Goal: Task Accomplishment & Management: Use online tool/utility

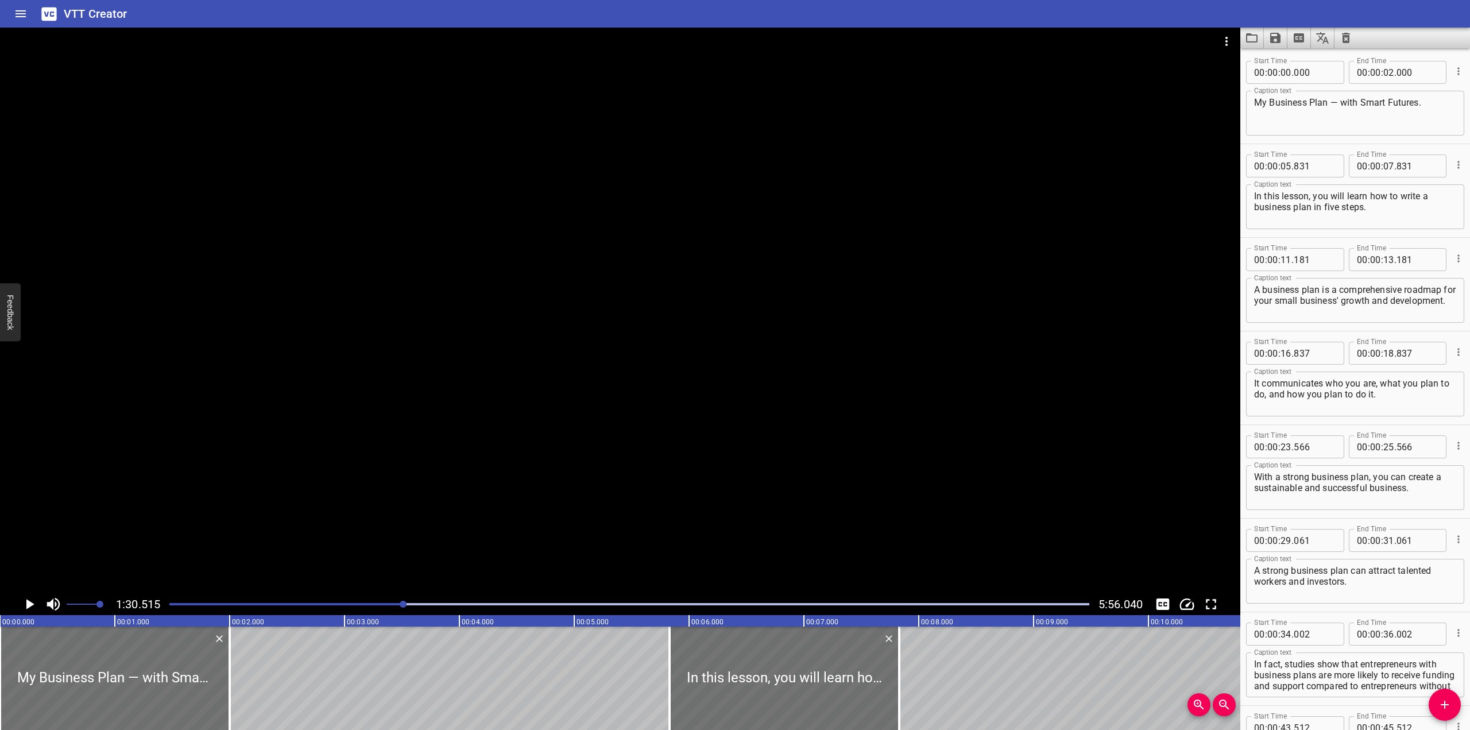
scroll to position [11, 0]
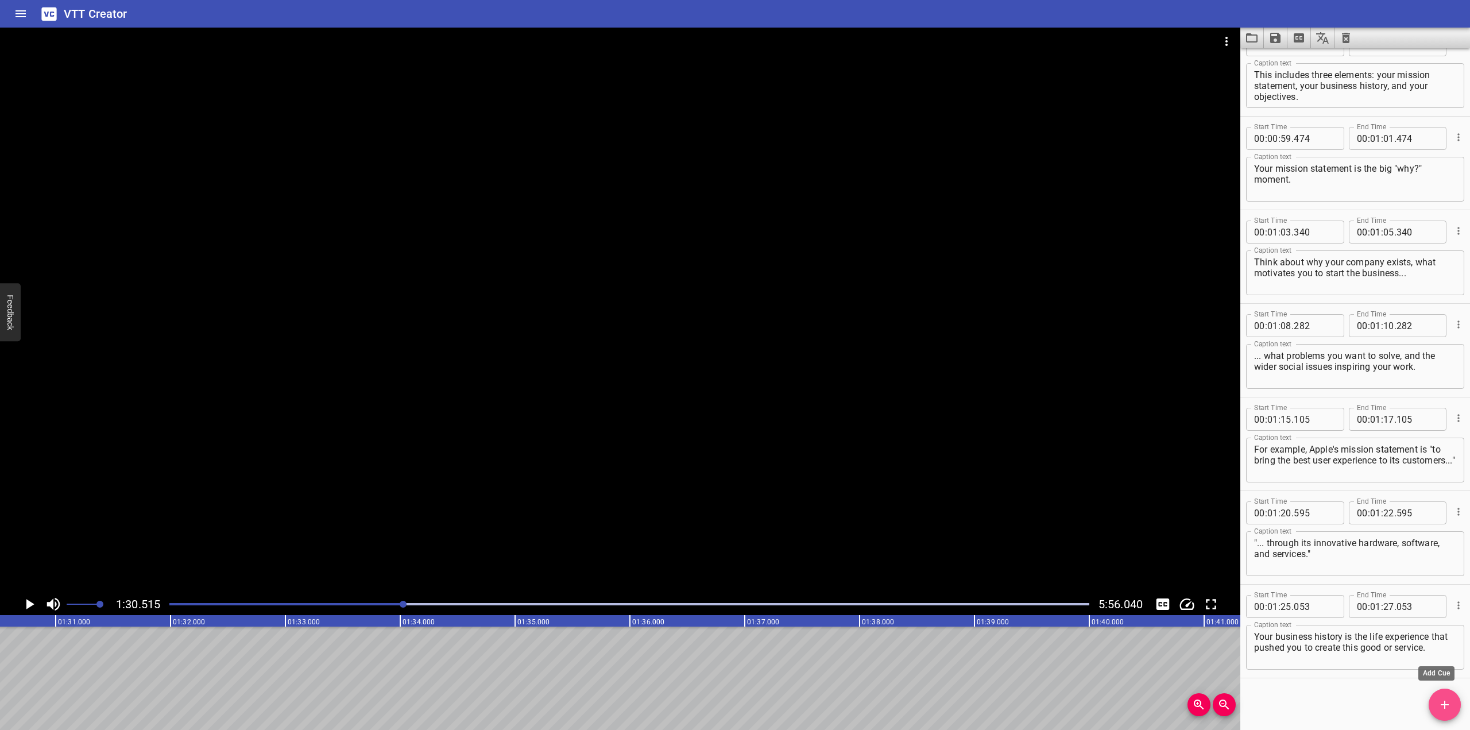
click at [1438, 706] on icon "Add Cue" at bounding box center [1444, 704] width 14 height 14
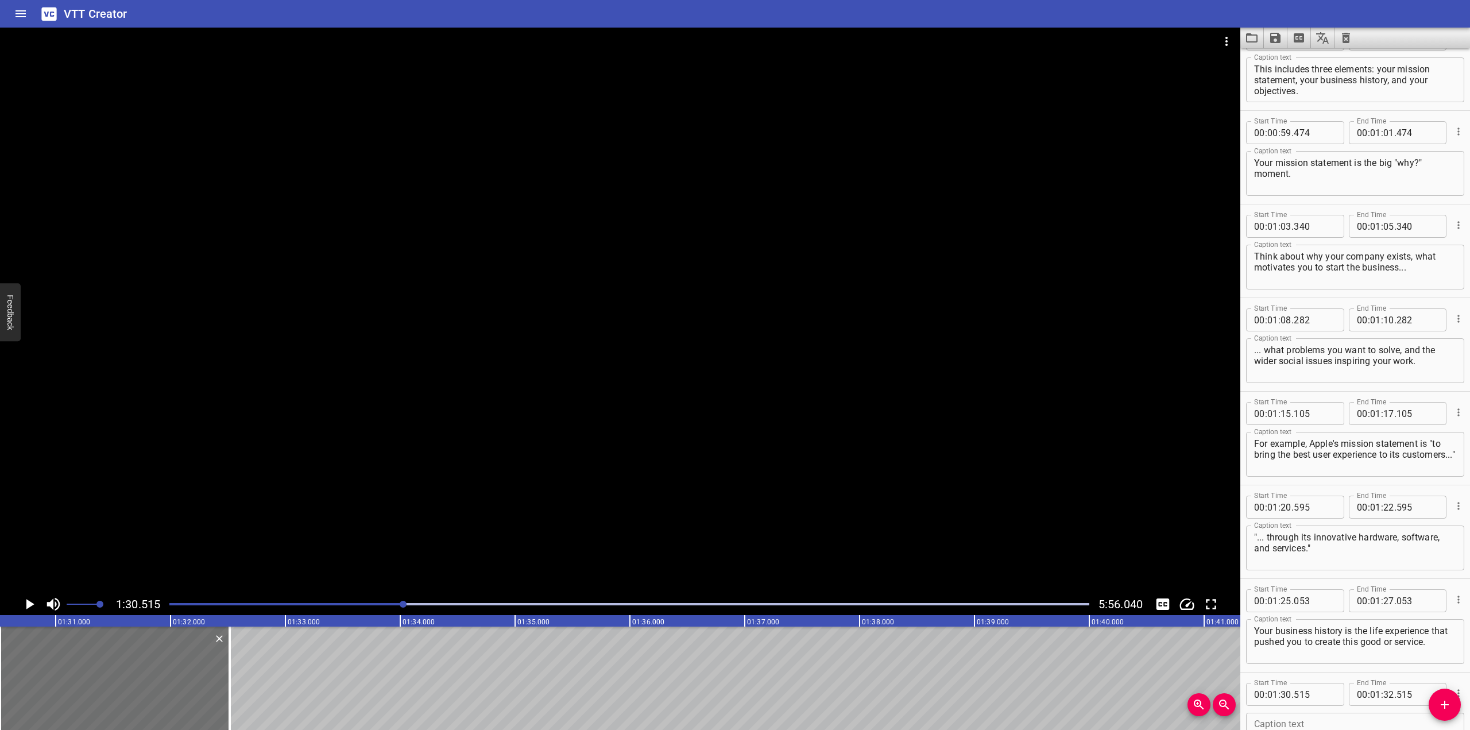
click at [621, 297] on div at bounding box center [620, 310] width 1240 height 565
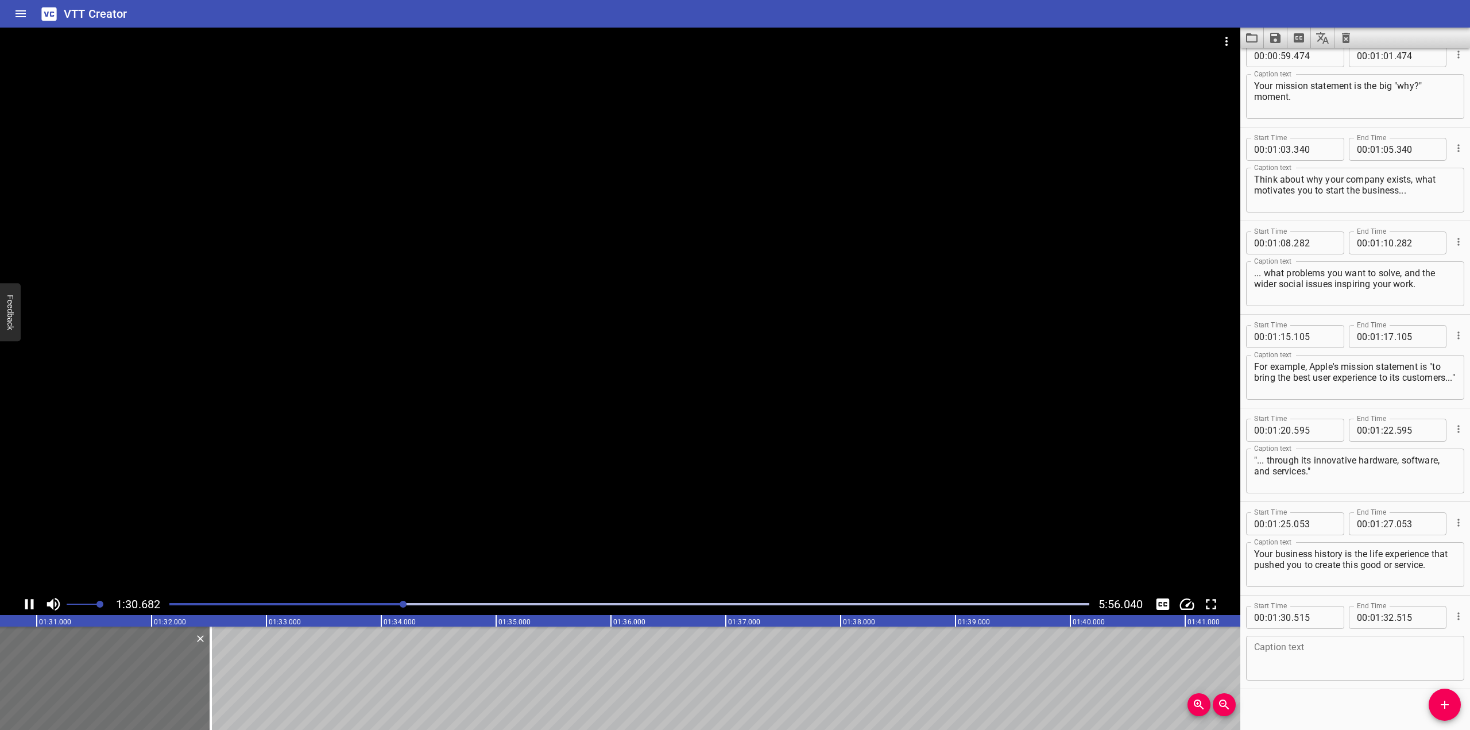
scroll to position [963, 0]
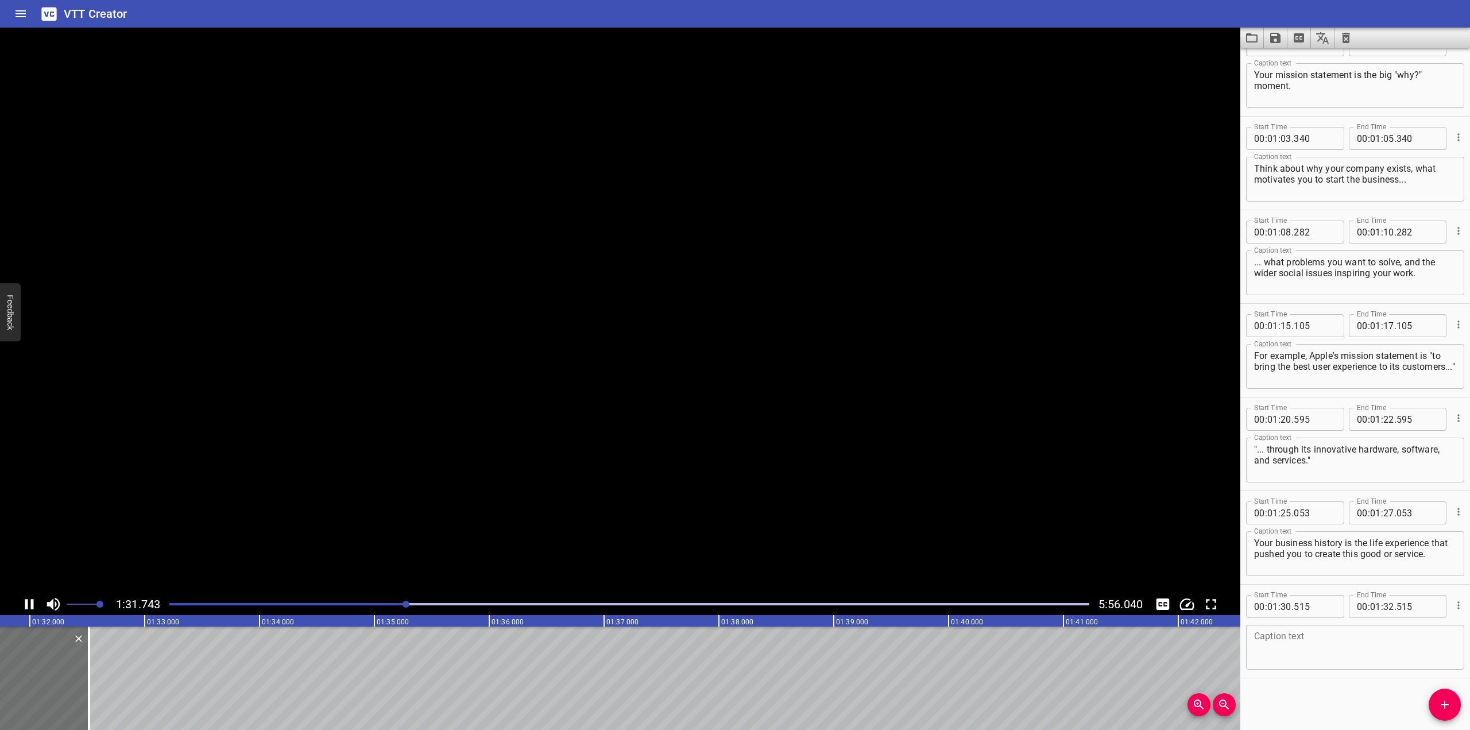
click at [621, 297] on video at bounding box center [620, 310] width 1240 height 565
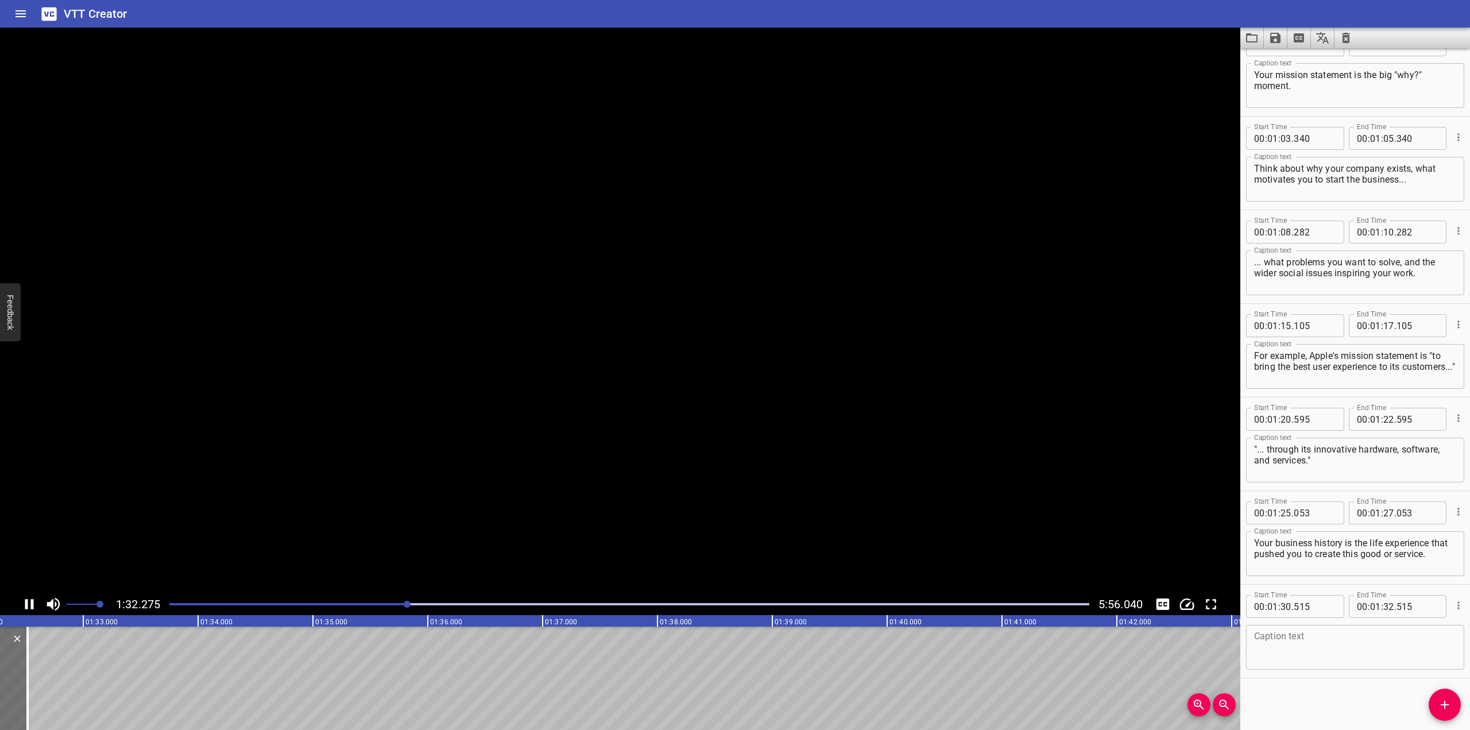
click at [621, 297] on video at bounding box center [620, 310] width 1240 height 565
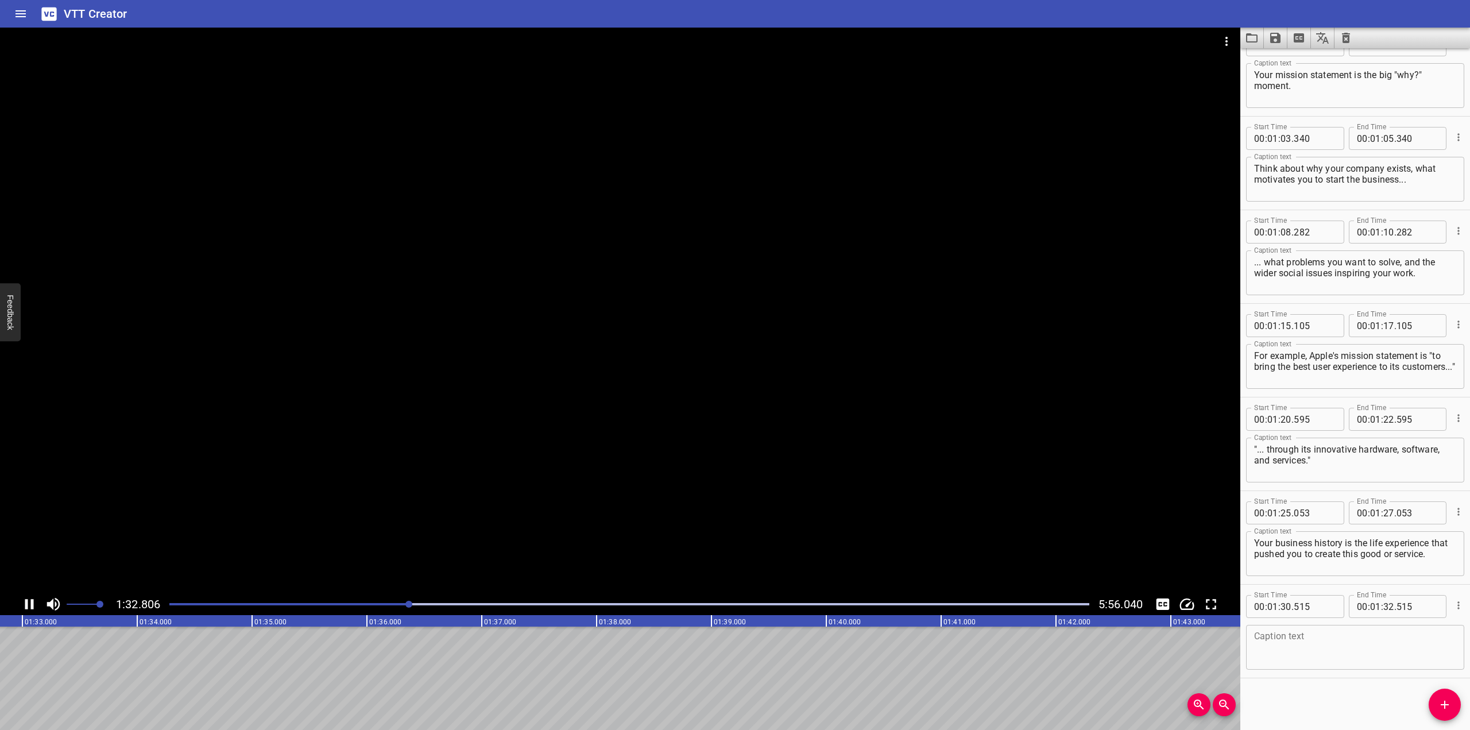
click at [757, 414] on div at bounding box center [620, 310] width 1240 height 565
click at [1368, 645] on textarea at bounding box center [1355, 647] width 202 height 33
type textarea "fOR"
click at [1443, 641] on textarea "fOR" at bounding box center [1355, 647] width 202 height 33
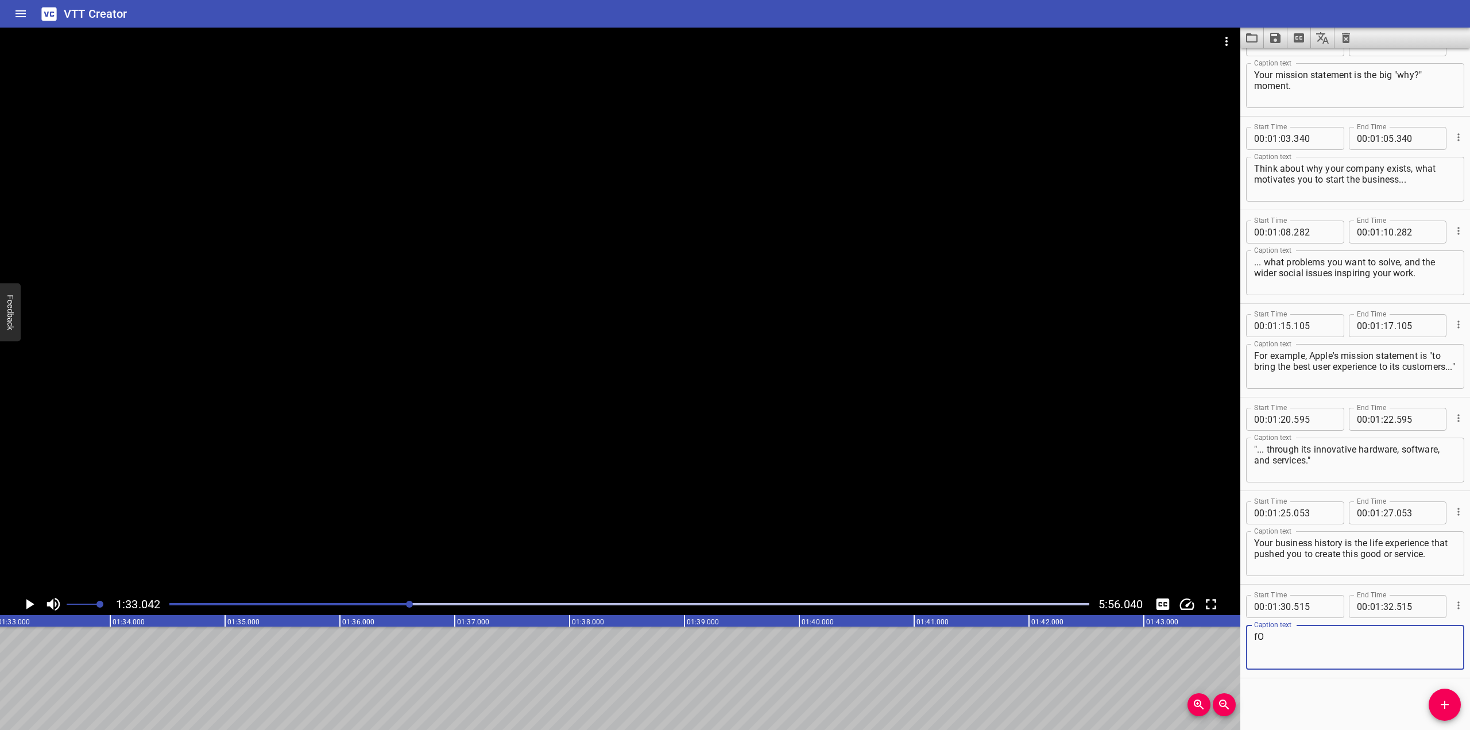
type textarea "f"
click at [668, 360] on div at bounding box center [620, 310] width 1240 height 565
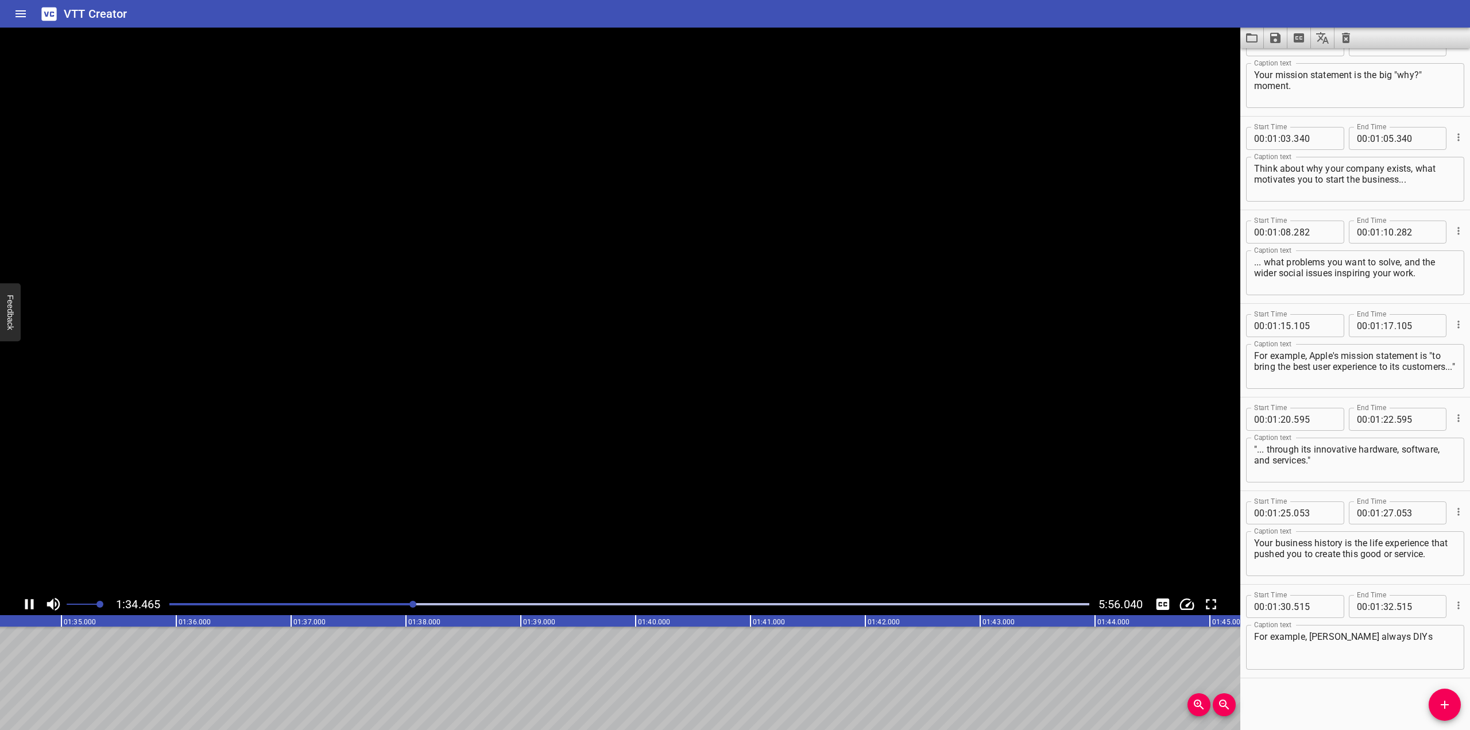
click at [668, 360] on video at bounding box center [620, 310] width 1240 height 565
drag, startPoint x: 728, startPoint y: 317, endPoint x: 730, endPoint y: 327, distance: 10.5
click at [728, 317] on div at bounding box center [620, 310] width 1240 height 565
click at [89, 600] on span "Set video volume" at bounding box center [88, 603] width 7 height 7
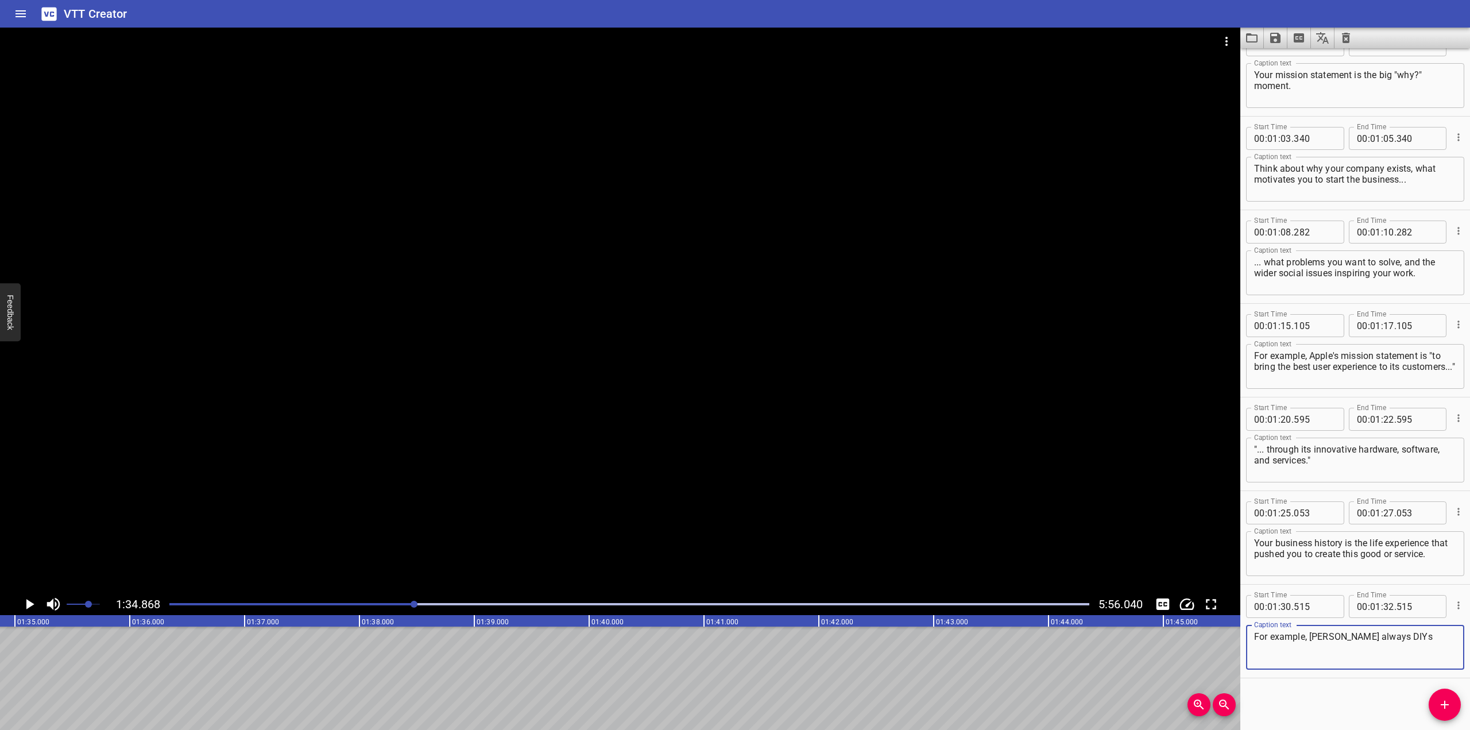
click at [1420, 648] on textarea "For example, [PERSON_NAME] always DIYs" at bounding box center [1355, 647] width 202 height 33
type textarea "For example, [PERSON_NAME] always DIYs gifts for her family."
click at [1454, 700] on span "Add Cue" at bounding box center [1444, 704] width 32 height 14
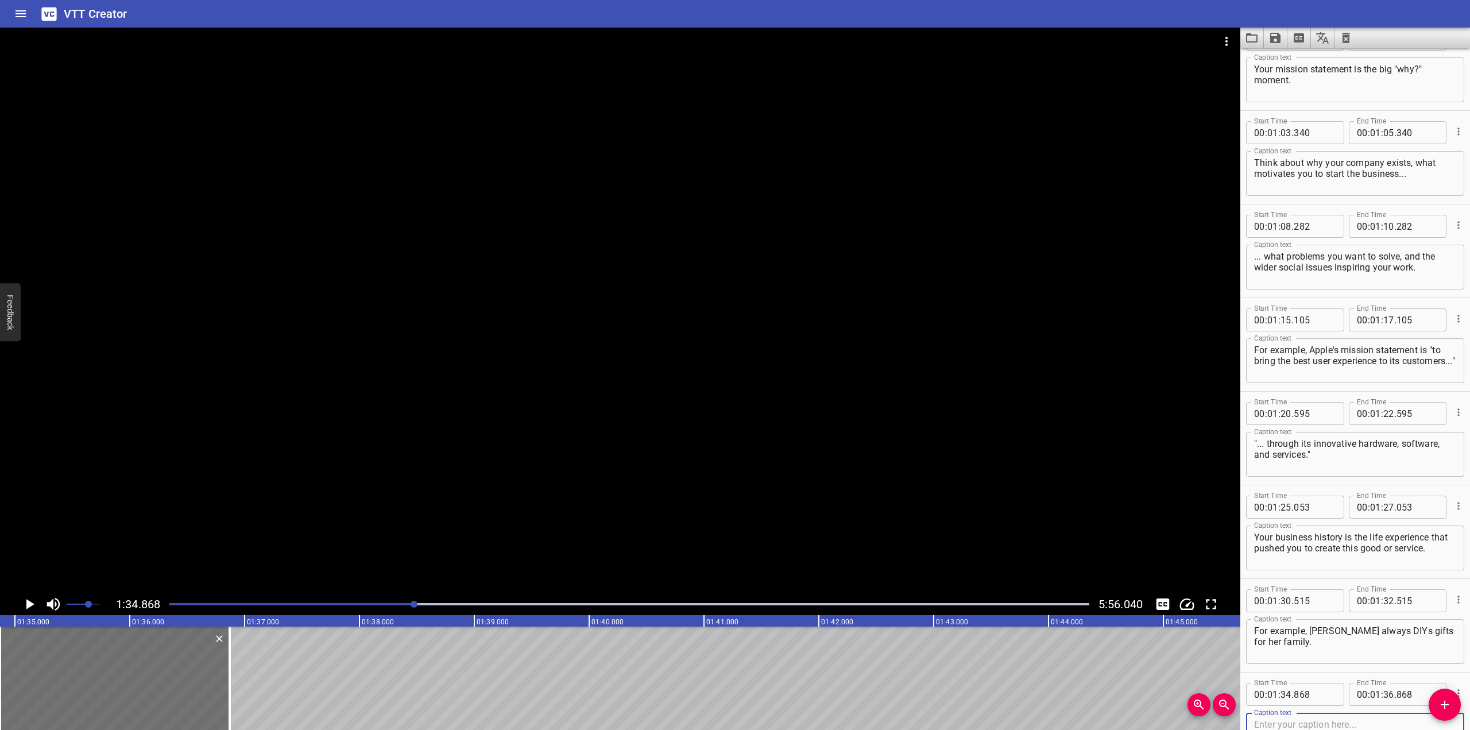
click at [506, 321] on div at bounding box center [620, 310] width 1240 height 565
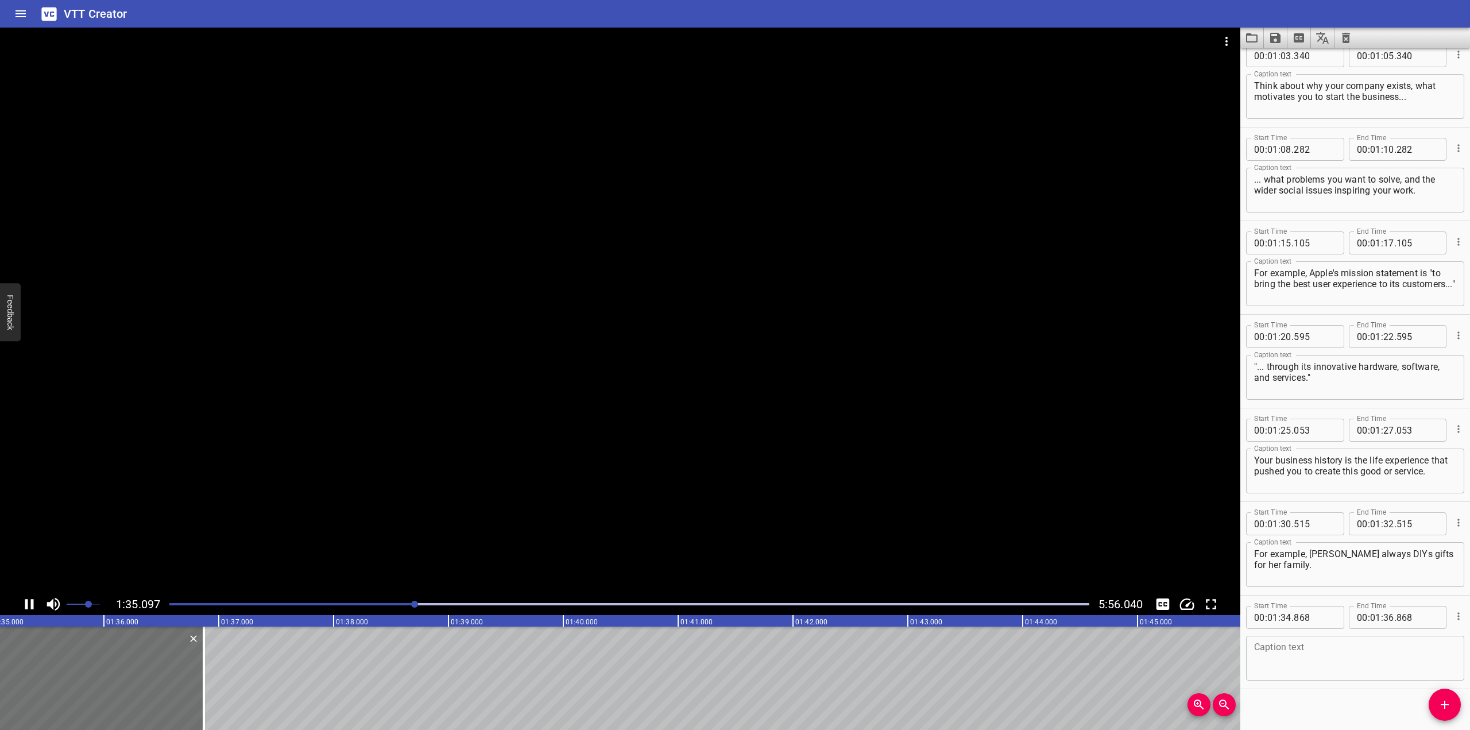
scroll to position [1057, 0]
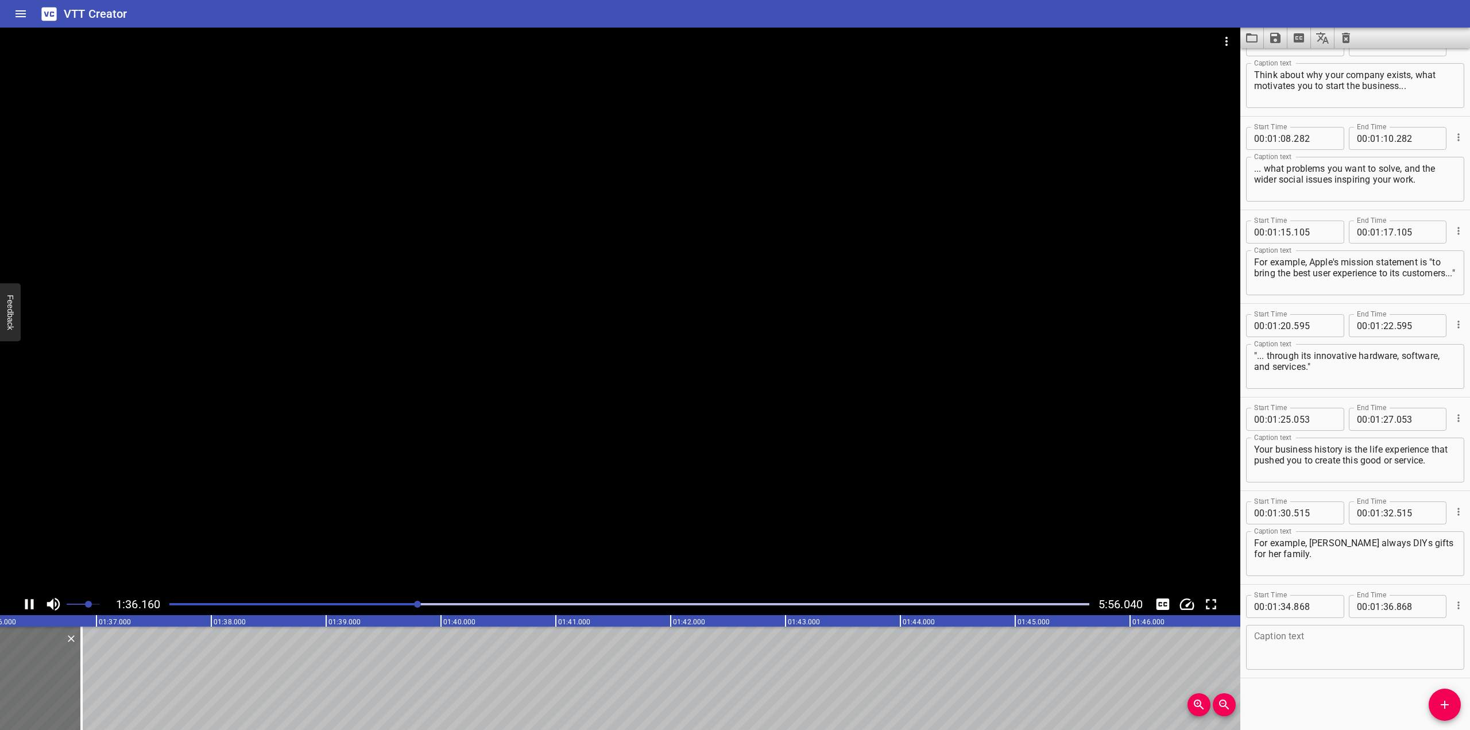
click at [29, 607] on icon "Play/Pause" at bounding box center [29, 603] width 17 height 17
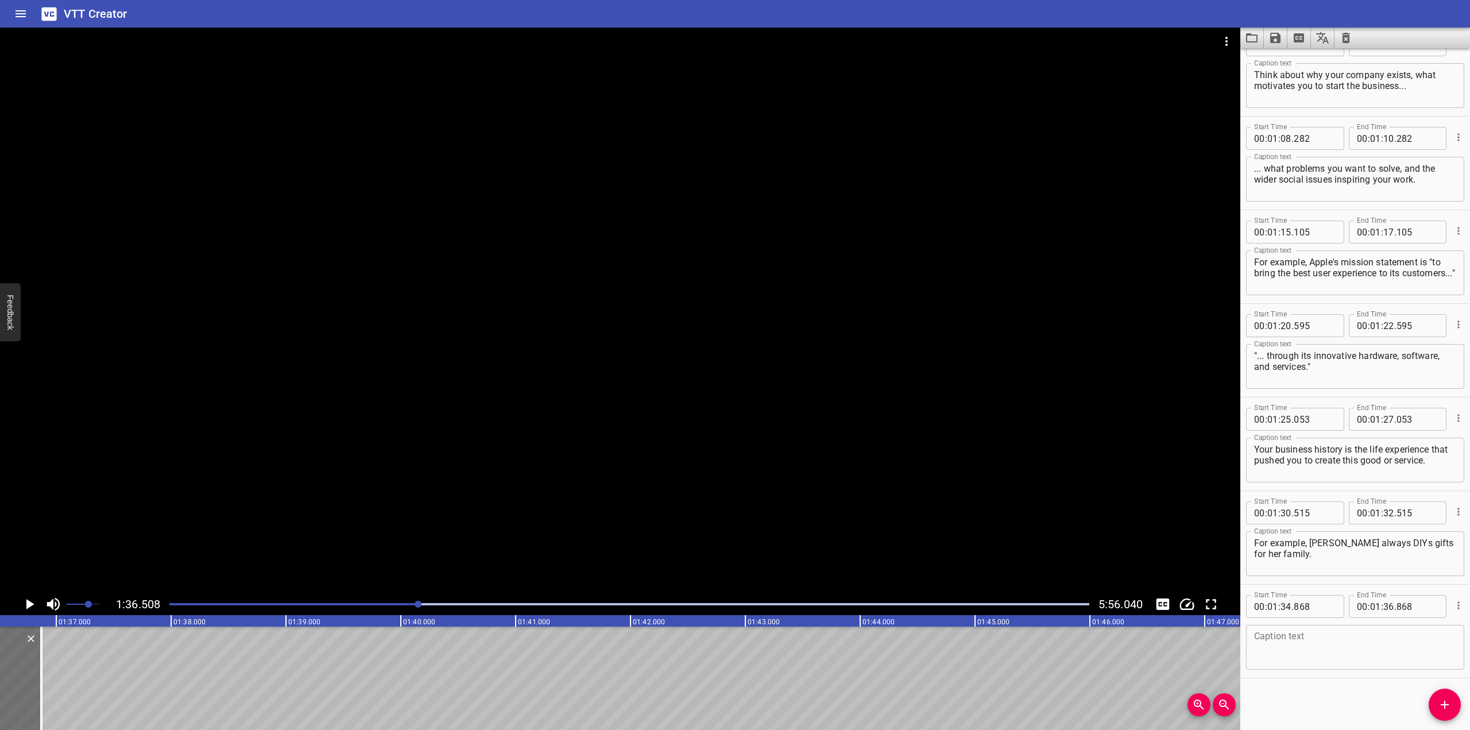
click at [1314, 664] on div "Caption text" at bounding box center [1355, 647] width 218 height 45
click at [862, 398] on div at bounding box center [620, 310] width 1240 height 565
click at [28, 603] on icon "Play/Pause" at bounding box center [29, 604] width 9 height 10
click at [1412, 643] on textarea "She believes that homemade gifts" at bounding box center [1355, 647] width 202 height 33
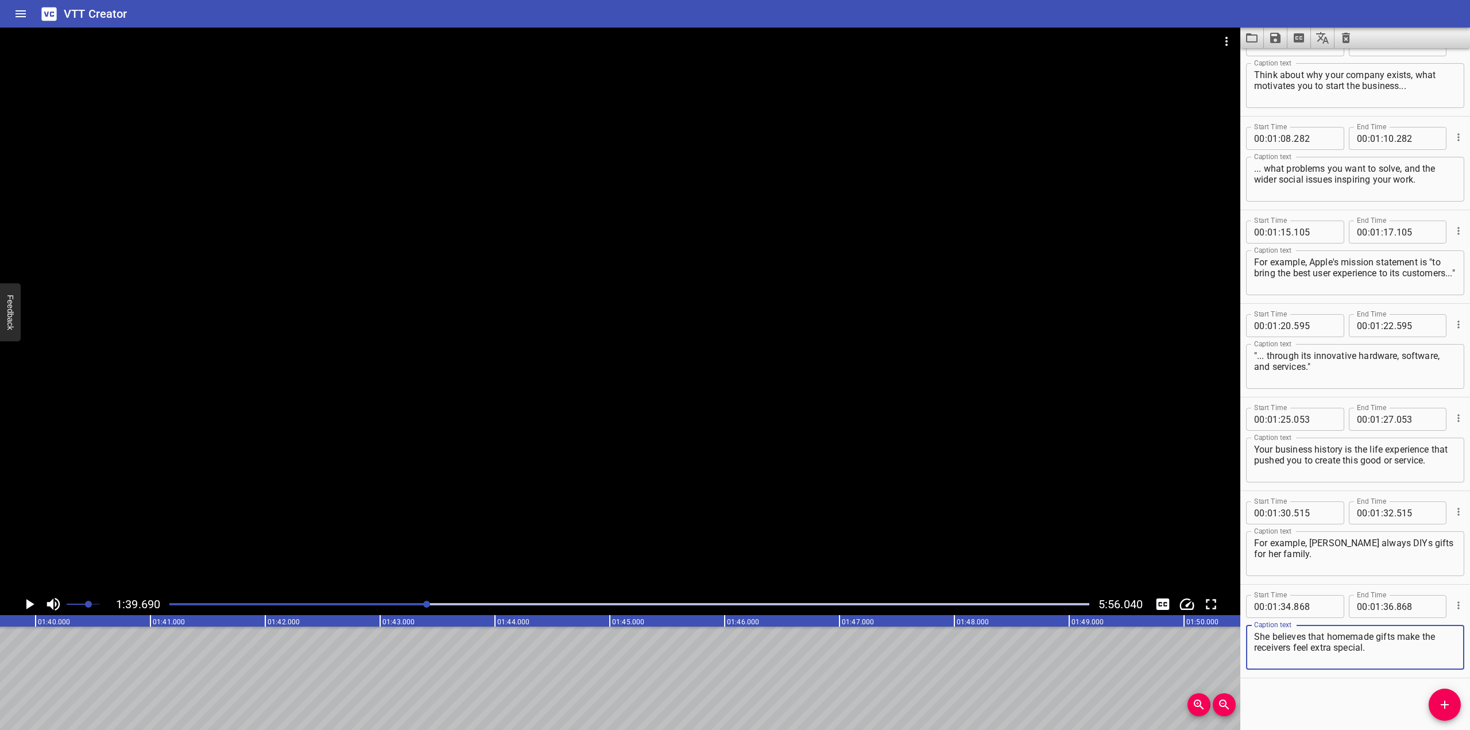
type textarea "She believes that homemade gifts make the receivers feel extra special."
click at [1354, 724] on div "Start Time 00 : 00 : 00 . 000 Start Time End Time 00 : 00 : 02 . 000 End Time C…" at bounding box center [1355, 388] width 230 height 681
click at [1432, 700] on span "Add Cue" at bounding box center [1444, 704] width 32 height 14
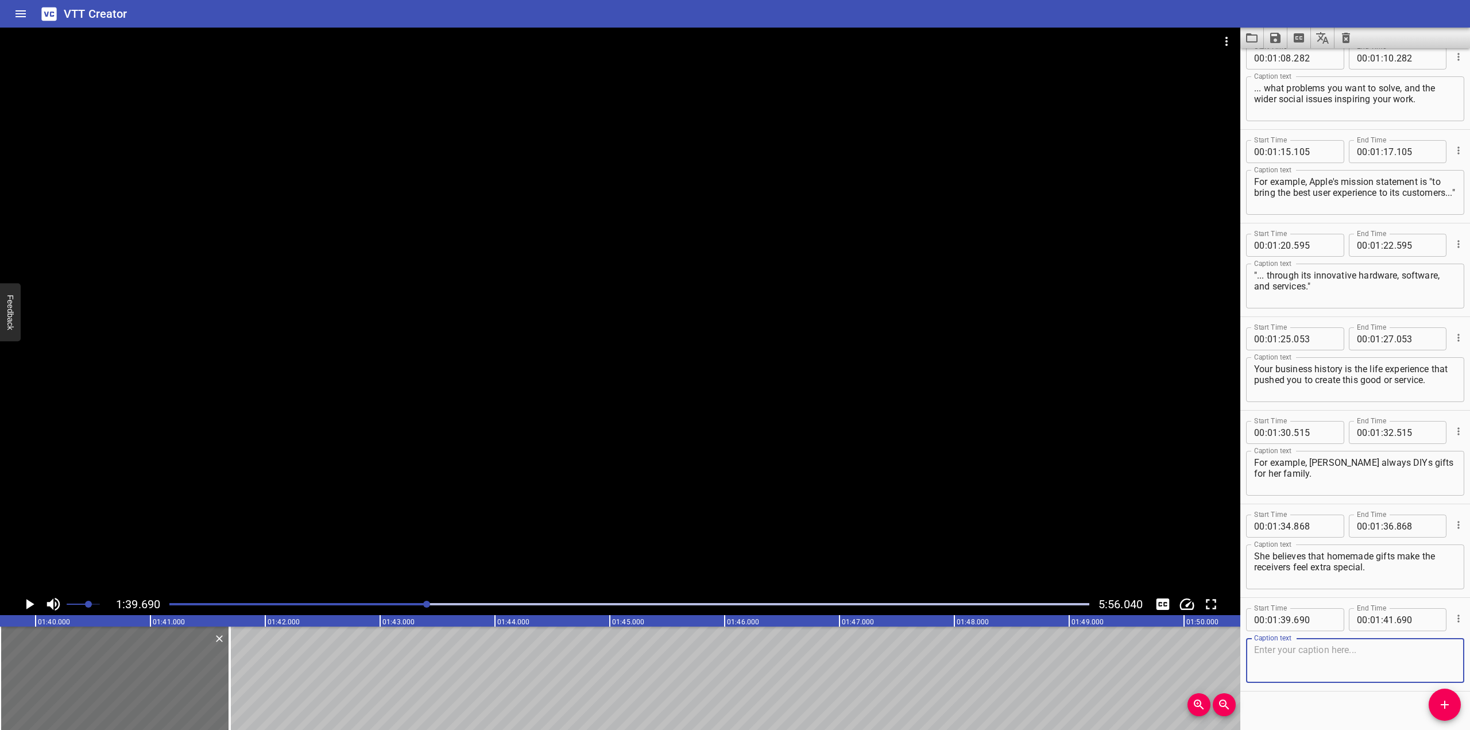
scroll to position [1150, 0]
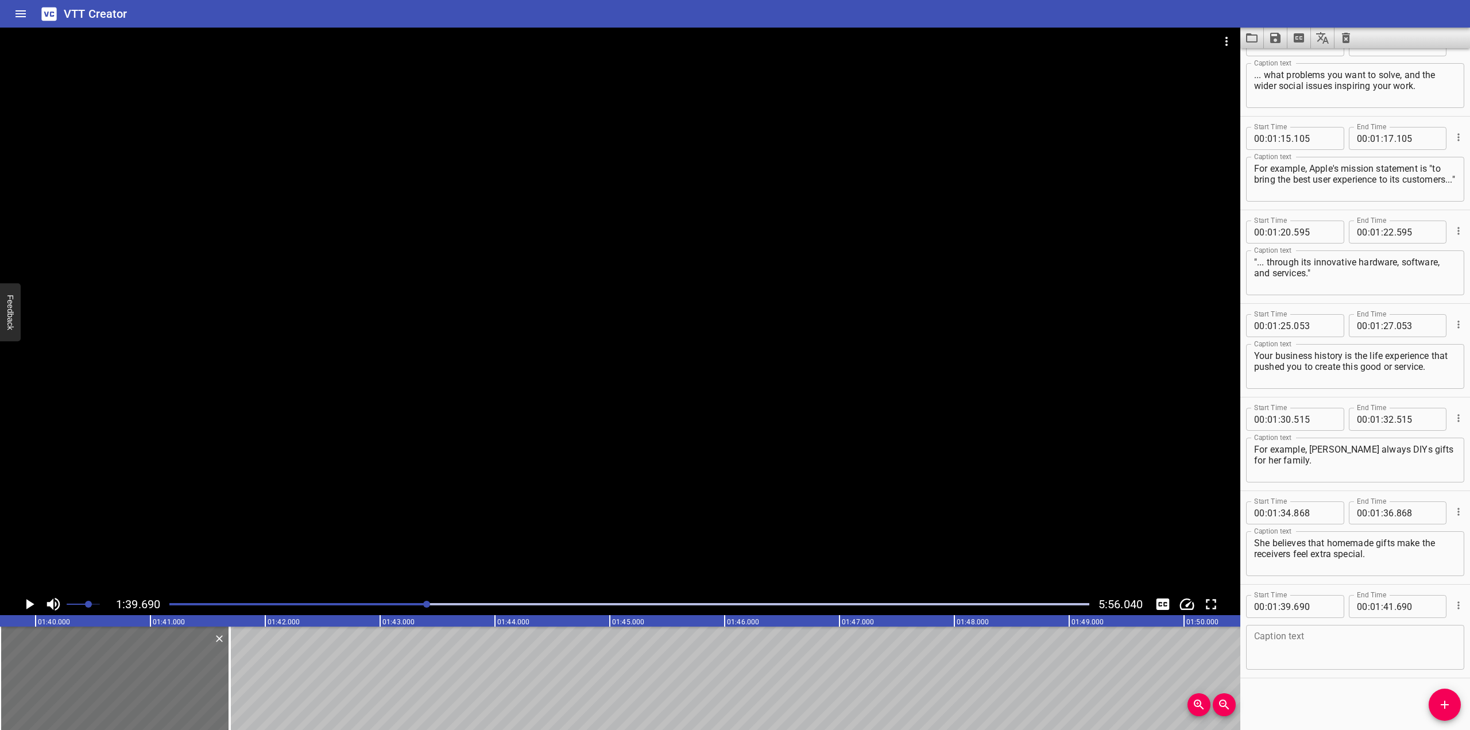
click at [311, 387] on div at bounding box center [620, 310] width 1240 height 565
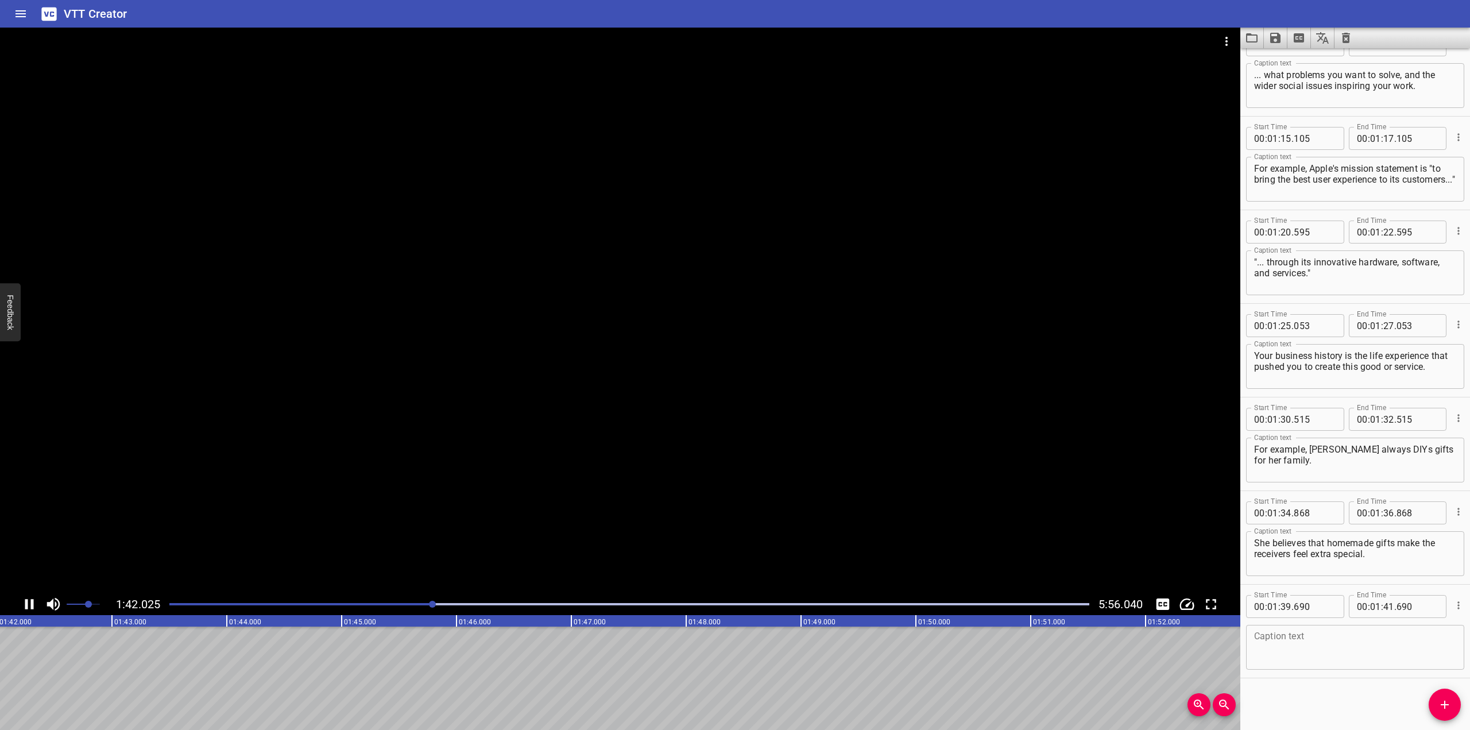
click at [28, 607] on icon "Play/Pause" at bounding box center [29, 603] width 17 height 17
drag, startPoint x: 1299, startPoint y: 629, endPoint x: 1293, endPoint y: 646, distance: 18.2
click at [1293, 646] on div "Caption text" at bounding box center [1355, 647] width 218 height 45
type textarea "s"
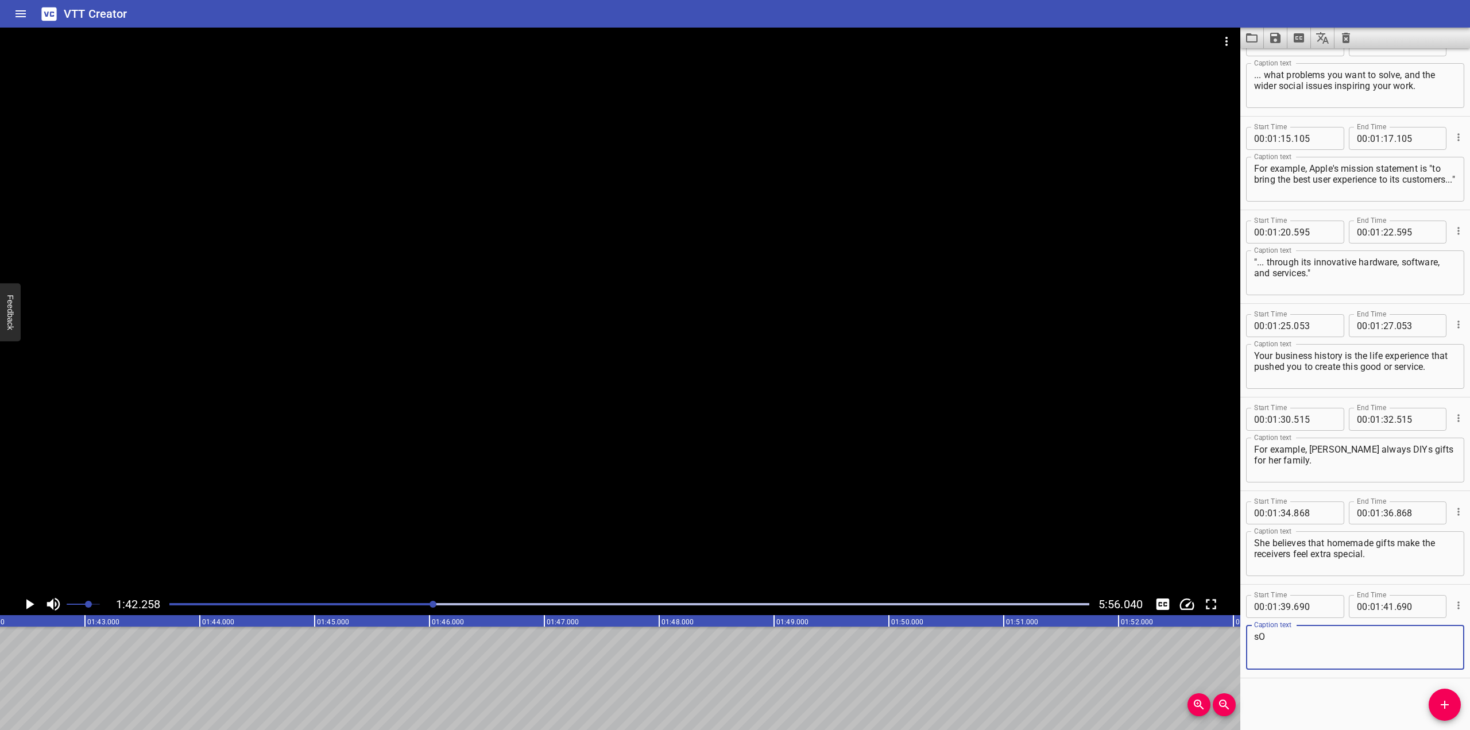
type textarea "s"
click at [426, 607] on div at bounding box center [628, 604] width 933 height 16
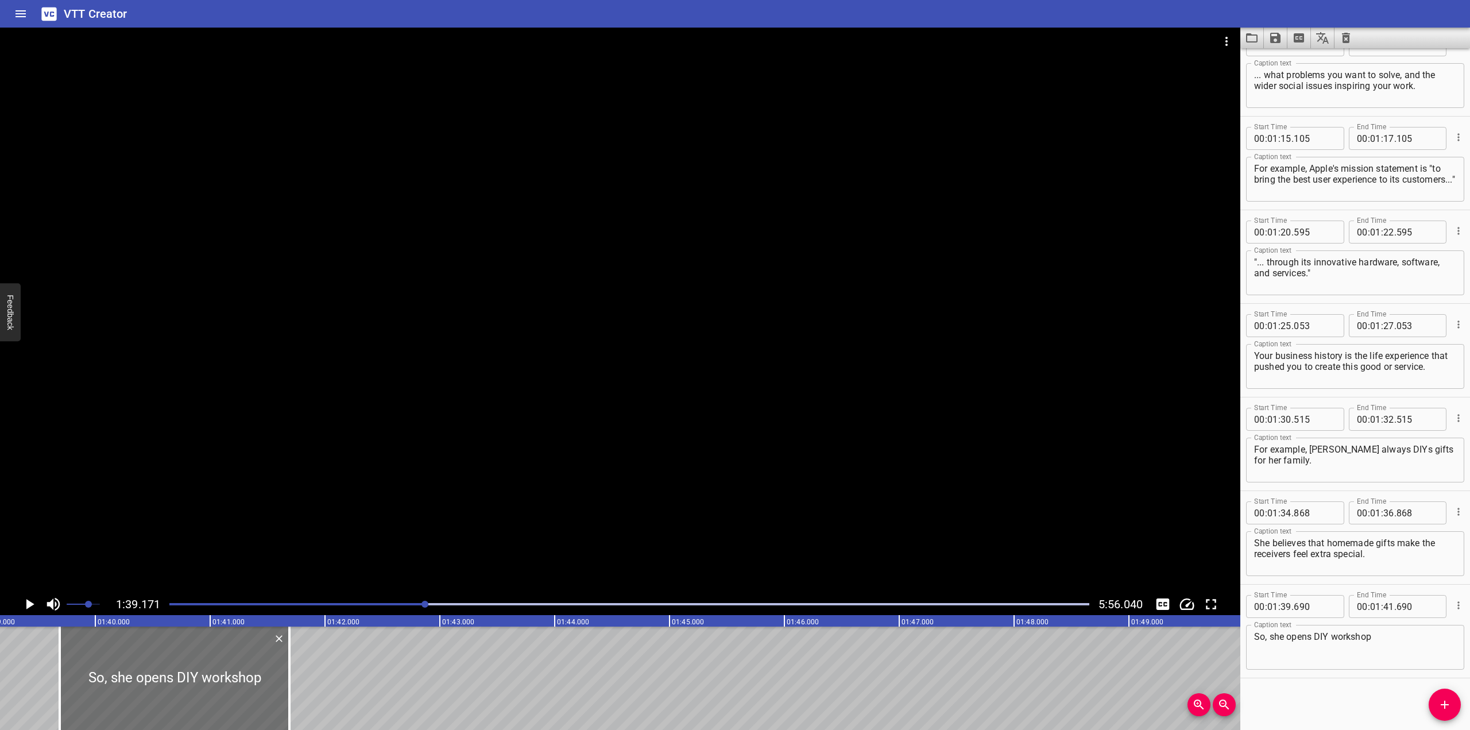
click at [358, 444] on div at bounding box center [620, 310] width 1240 height 565
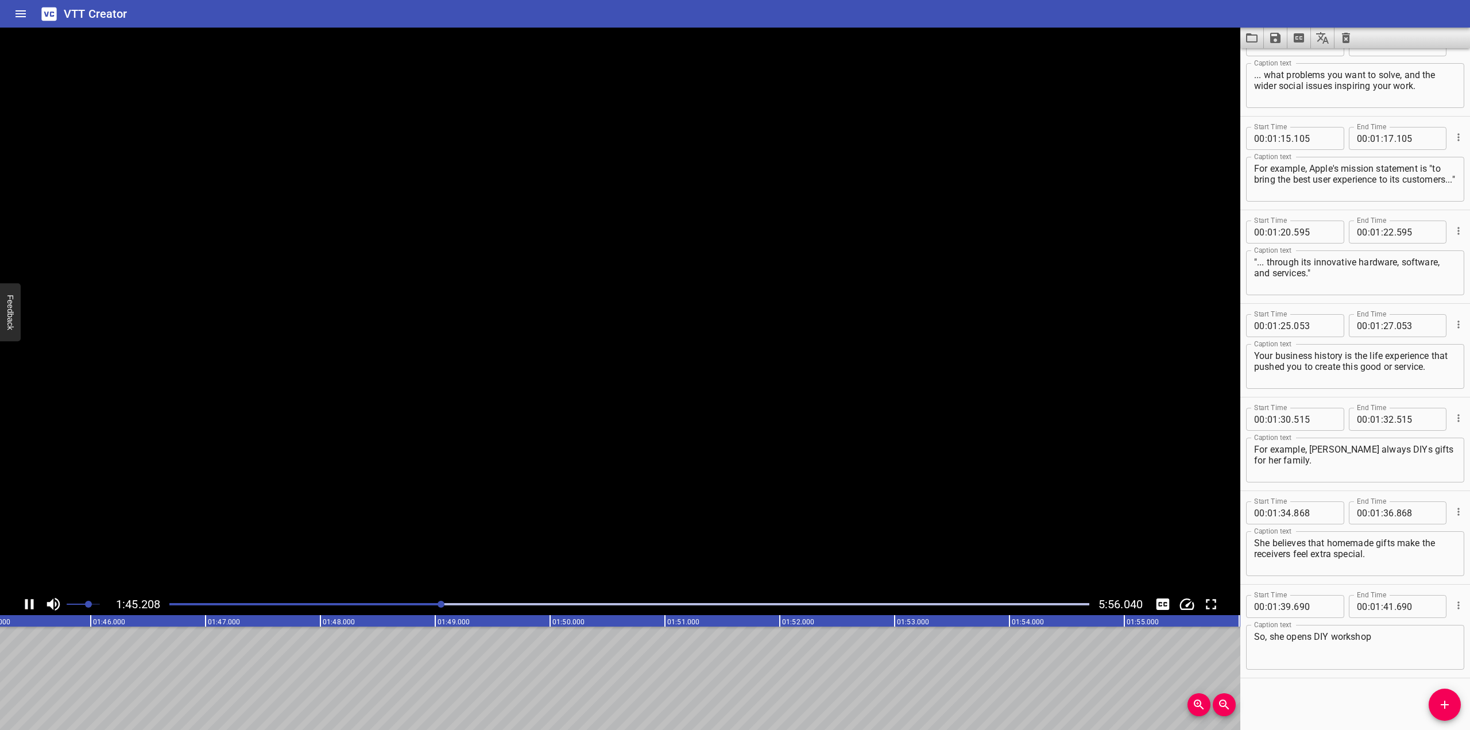
click at [29, 604] on icon "Play/Pause" at bounding box center [29, 603] width 17 height 17
click at [1403, 642] on textarea "So, she opens DIY workshop" at bounding box center [1355, 647] width 202 height 33
type textarea "So, she opens DIY workshops to help people make gifts for their loved ones."
click at [1339, 691] on div "Start Time 00 : 00 : 00 . 000 Start Time End Time 00 : 00 : 02 . 000 End Time C…" at bounding box center [1355, 388] width 230 height 681
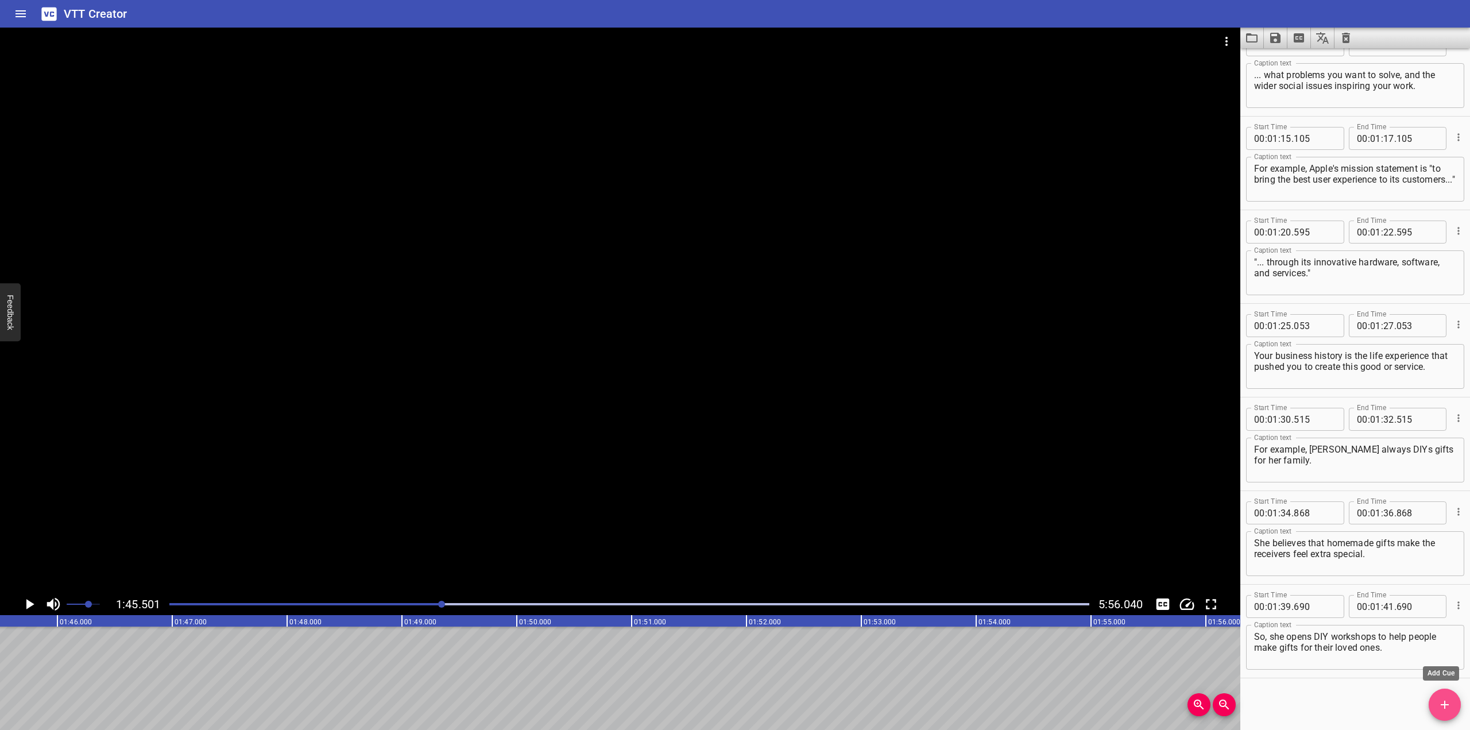
click at [1445, 699] on icon "Add Cue" at bounding box center [1444, 704] width 14 height 14
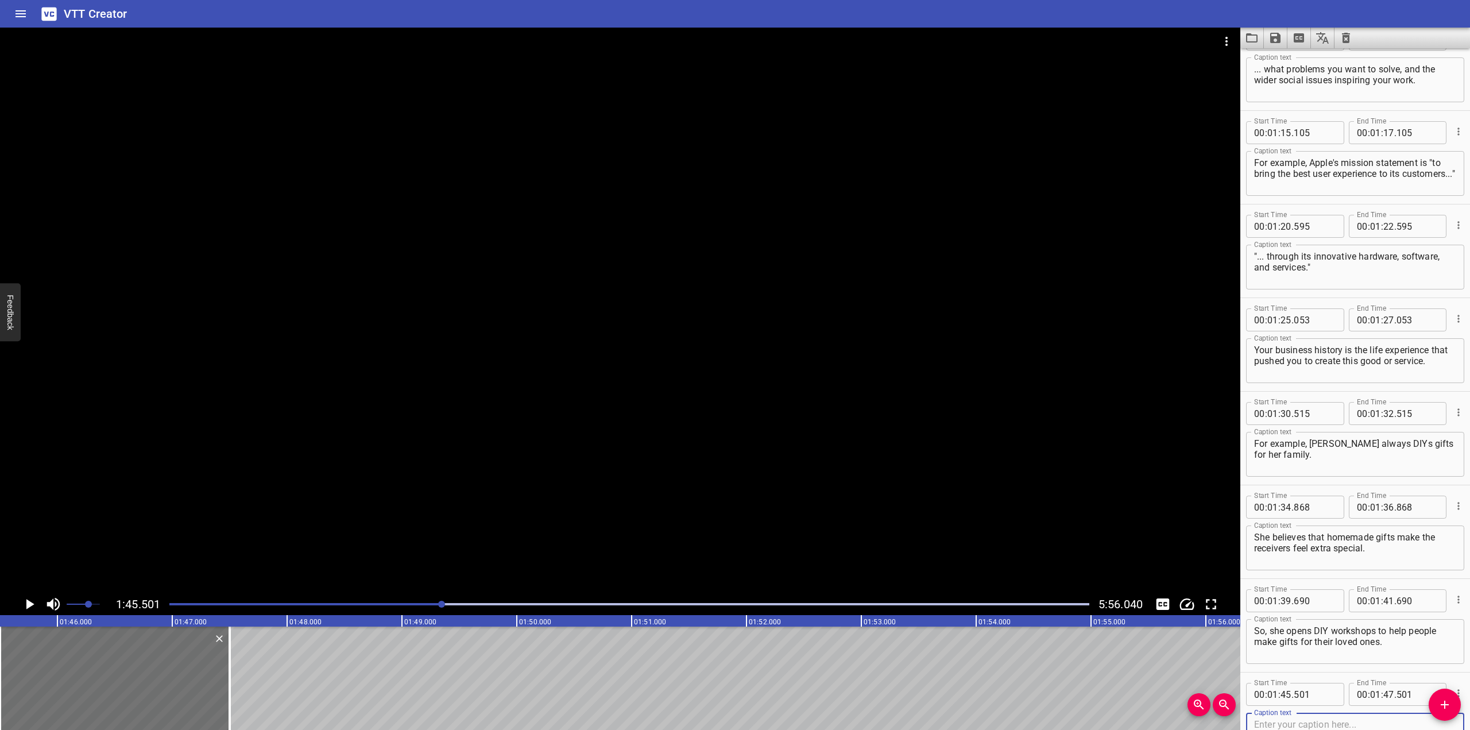
click at [662, 397] on div at bounding box center [620, 310] width 1240 height 565
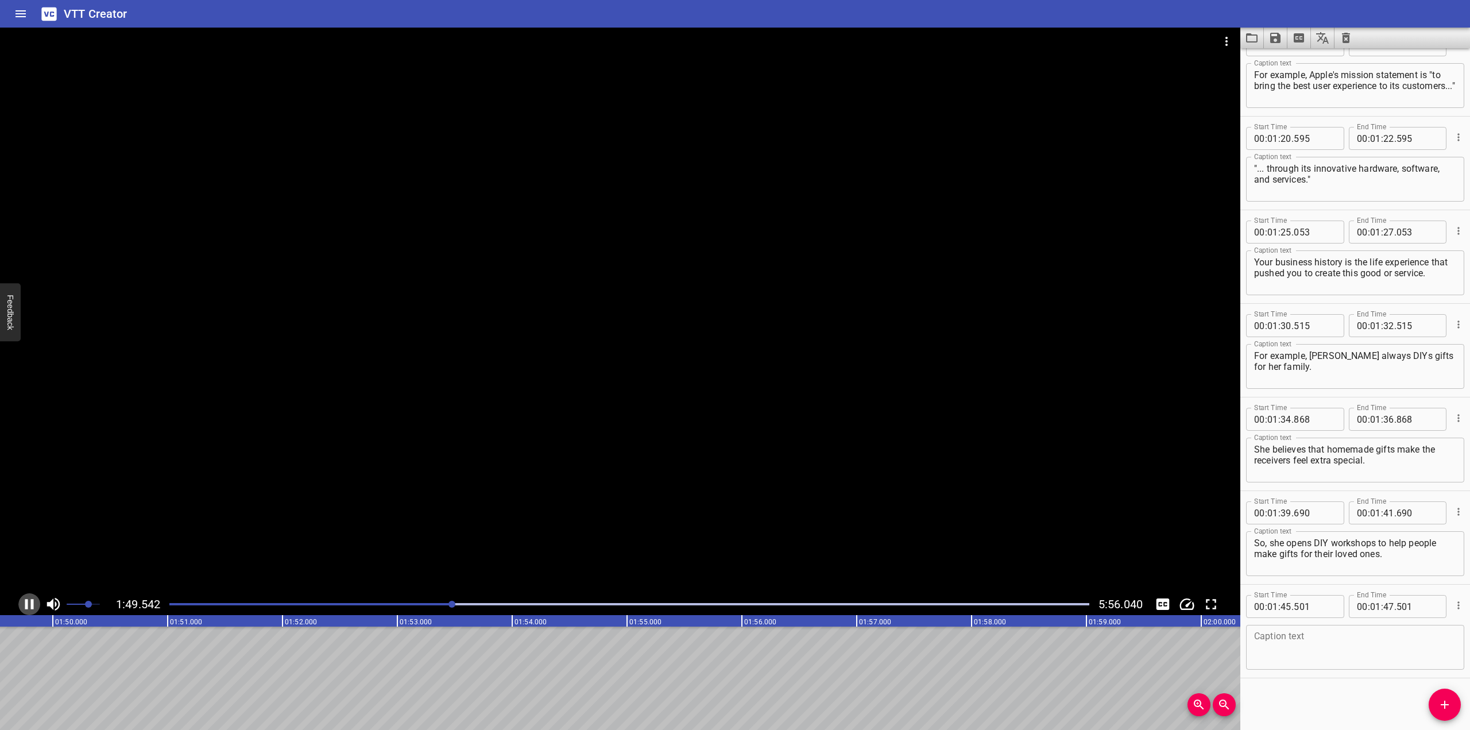
click at [32, 599] on icon "Play/Pause" at bounding box center [29, 604] width 9 height 10
click at [1328, 653] on textarea at bounding box center [1355, 647] width 202 height 33
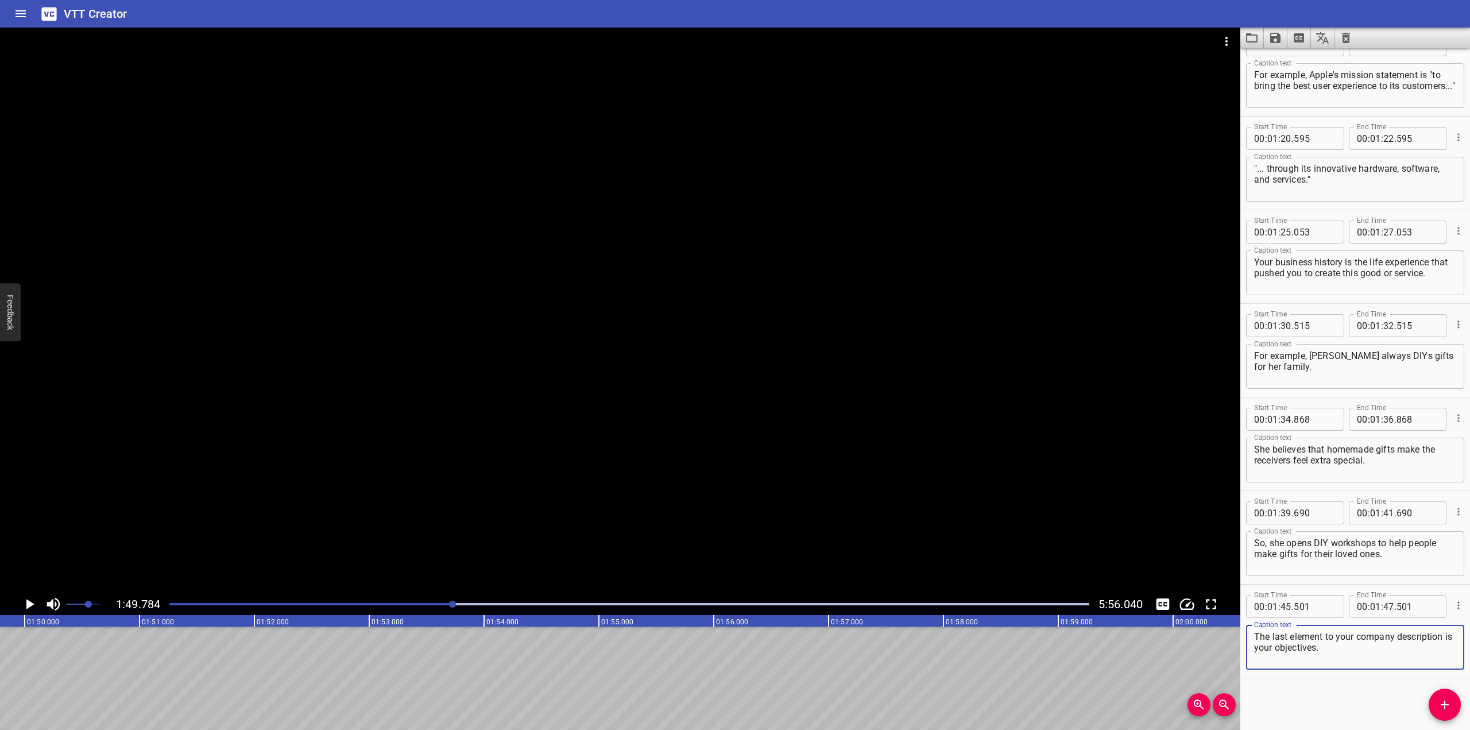
type textarea "The last element to your company description is your objectives."
click at [1369, 700] on div "Start Time 00 : 00 : 00 . 000 Start Time End Time 00 : 00 : 02 . 000 End Time C…" at bounding box center [1355, 388] width 230 height 681
click at [1445, 702] on icon "Add Cue" at bounding box center [1444, 704] width 14 height 14
